Goal: Find specific page/section: Find specific page/section

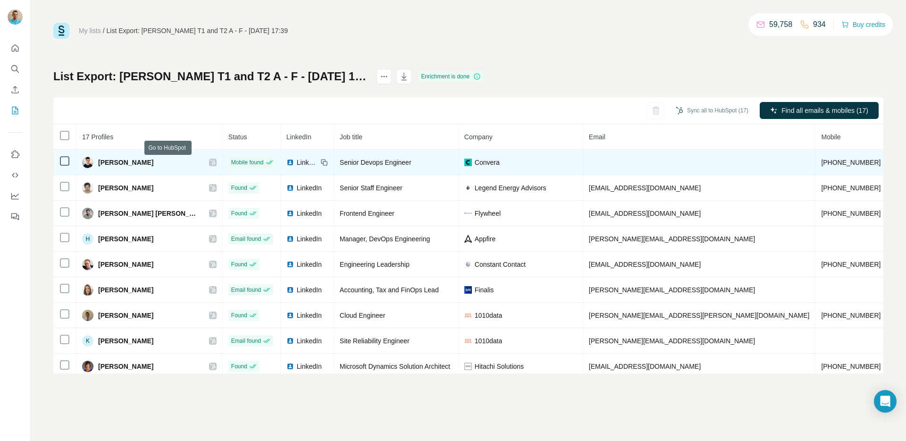
click at [210, 161] on icon at bounding box center [212, 163] width 5 height 6
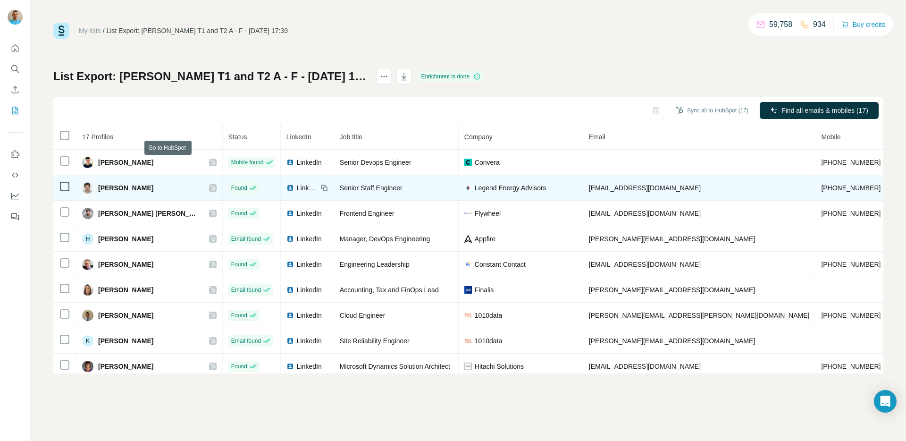
click at [210, 185] on icon at bounding box center [213, 188] width 6 height 8
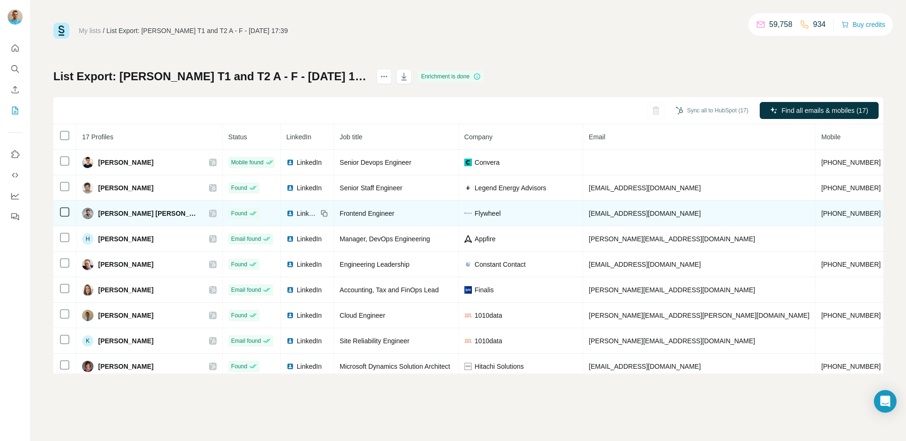
click at [210, 210] on icon at bounding box center [213, 214] width 6 height 8
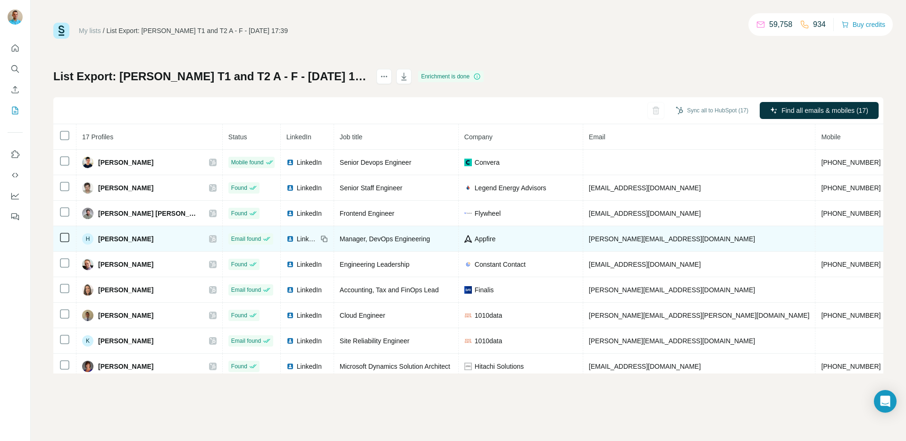
click at [210, 236] on icon at bounding box center [213, 239] width 6 height 8
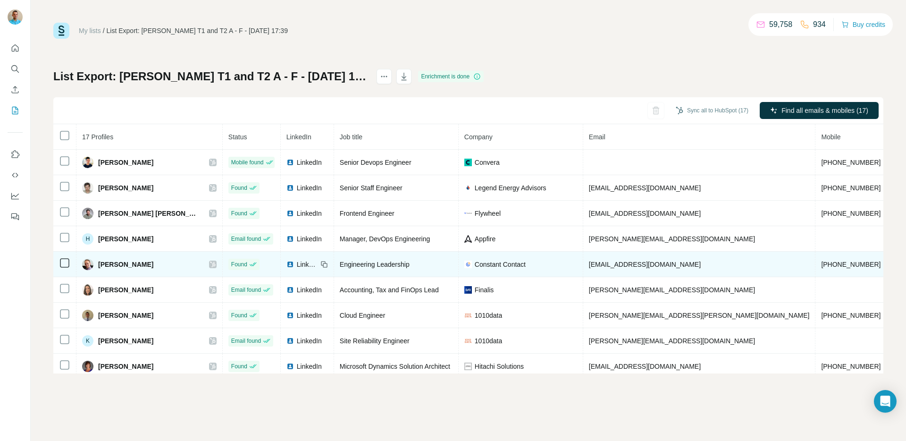
click at [210, 261] on icon at bounding box center [213, 265] width 6 height 8
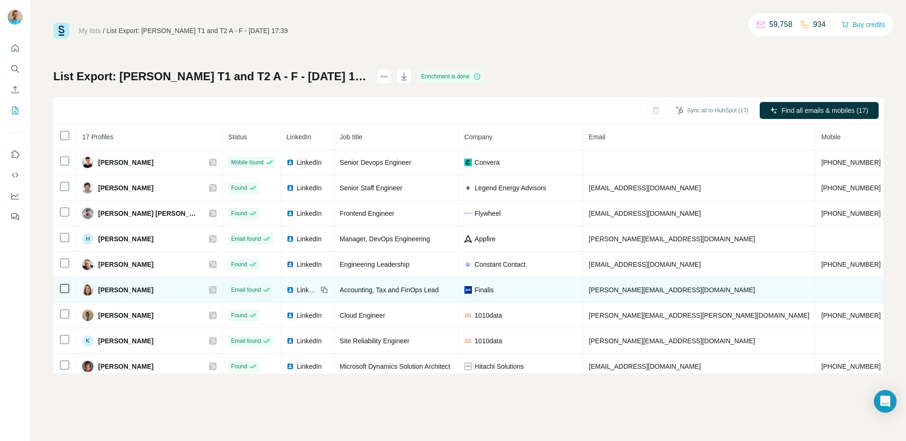
click at [210, 287] on icon at bounding box center [212, 290] width 5 height 6
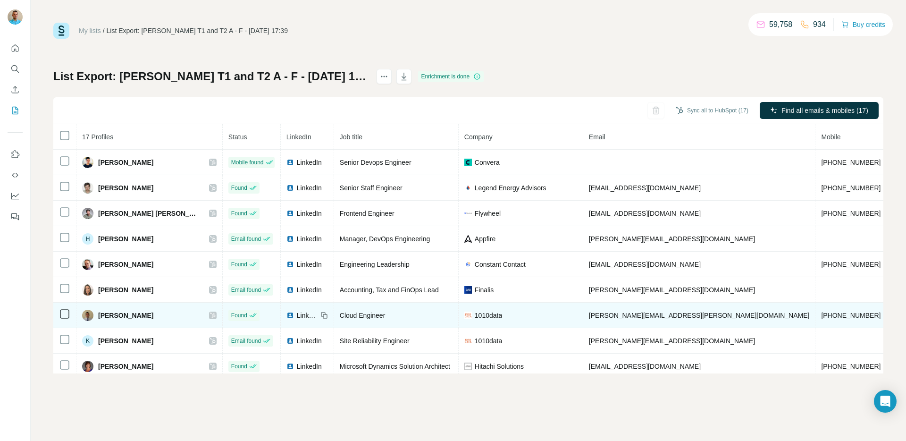
click at [210, 316] on icon at bounding box center [212, 316] width 5 height 6
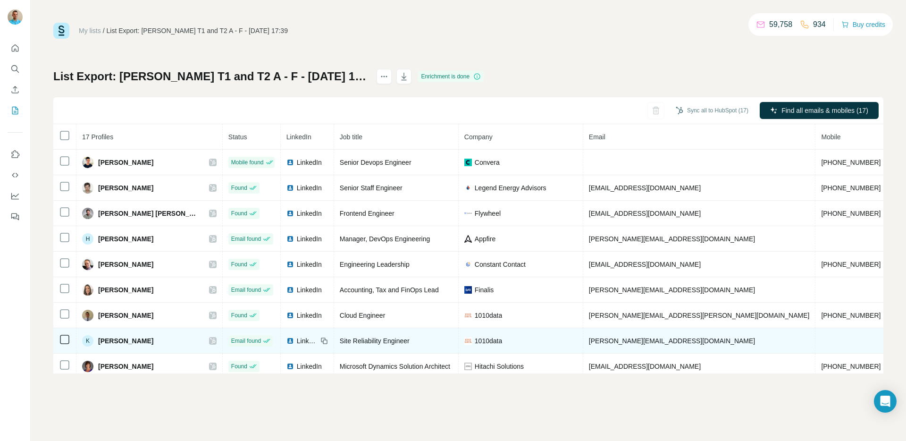
click at [210, 337] on icon at bounding box center [213, 341] width 6 height 8
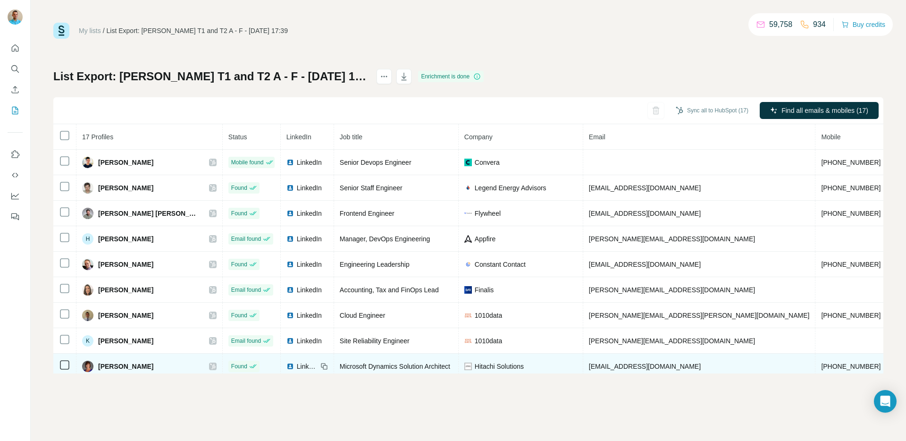
click at [170, 371] on div "[PERSON_NAME]" at bounding box center [149, 366] width 135 height 11
click at [210, 364] on icon at bounding box center [212, 367] width 5 height 6
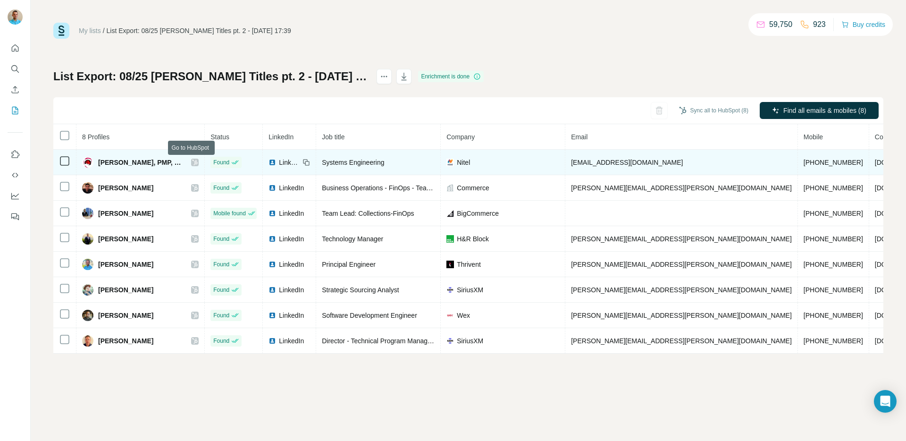
click at [193, 162] on icon at bounding box center [195, 163] width 5 height 6
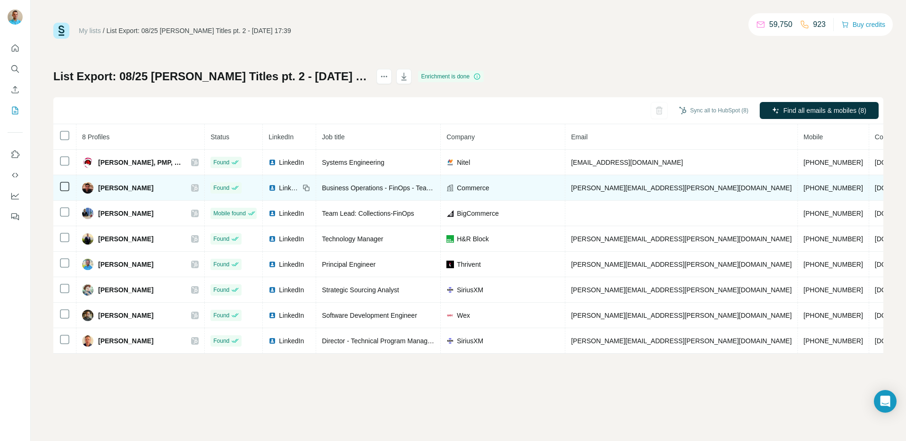
click at [194, 184] on icon at bounding box center [195, 188] width 6 height 8
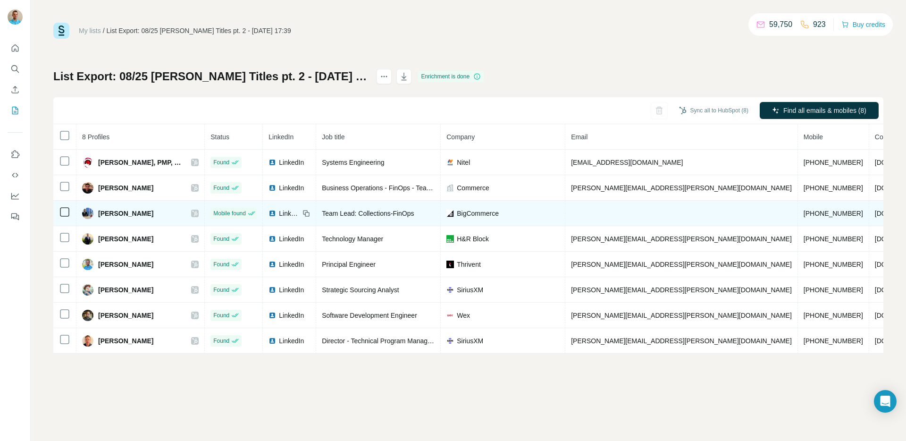
click at [194, 210] on icon at bounding box center [195, 214] width 6 height 8
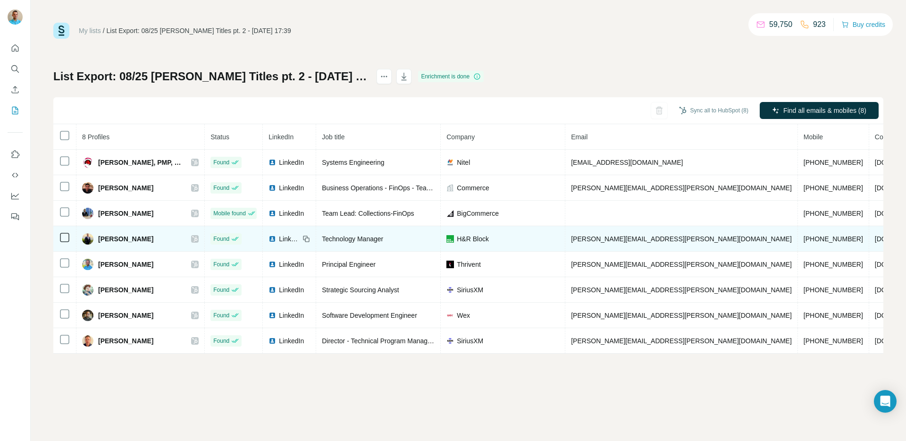
click at [195, 237] on icon at bounding box center [195, 239] width 6 height 8
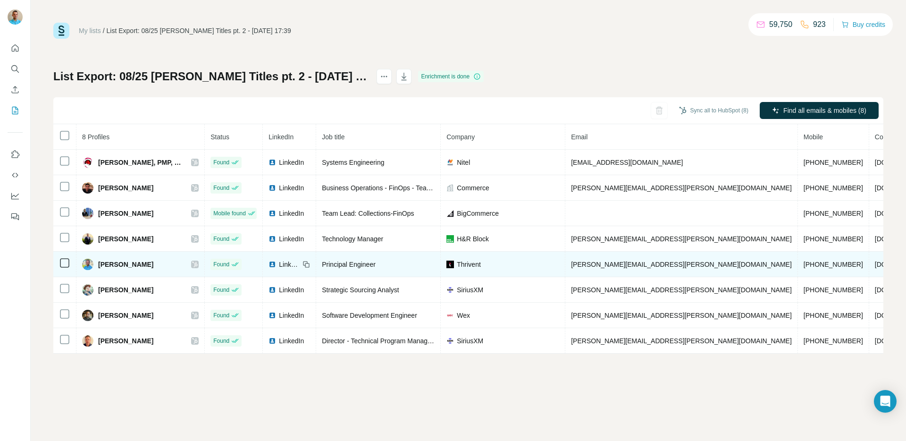
click at [195, 265] on icon at bounding box center [195, 265] width 6 height 8
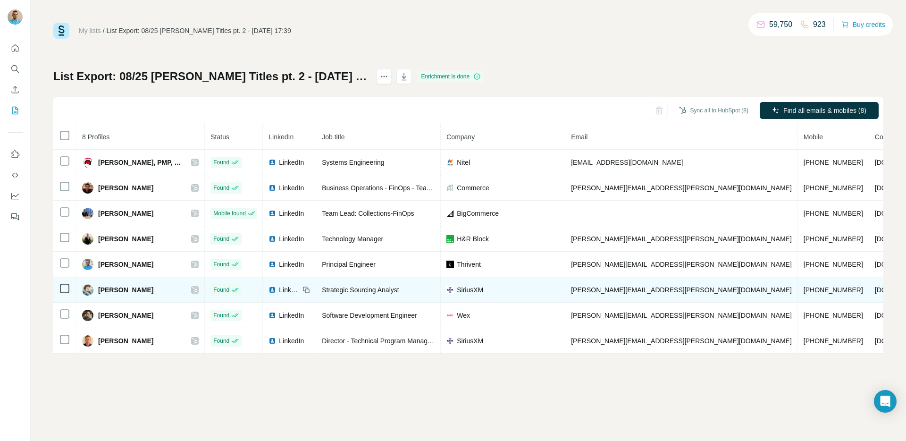
click at [194, 288] on icon at bounding box center [195, 290] width 5 height 6
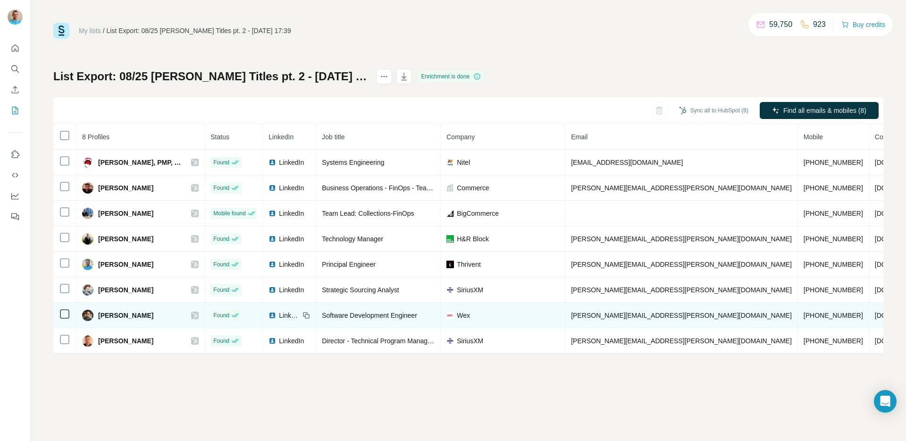
click at [193, 310] on div "Nick Edwards" at bounding box center [140, 315] width 117 height 11
click at [193, 317] on icon at bounding box center [195, 316] width 5 height 6
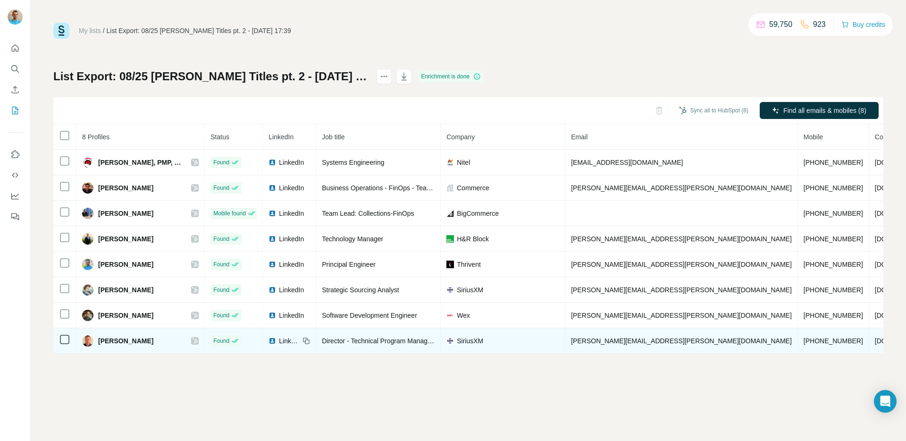
click at [193, 339] on icon at bounding box center [195, 341] width 6 height 8
